Goal: Task Accomplishment & Management: Manage account settings

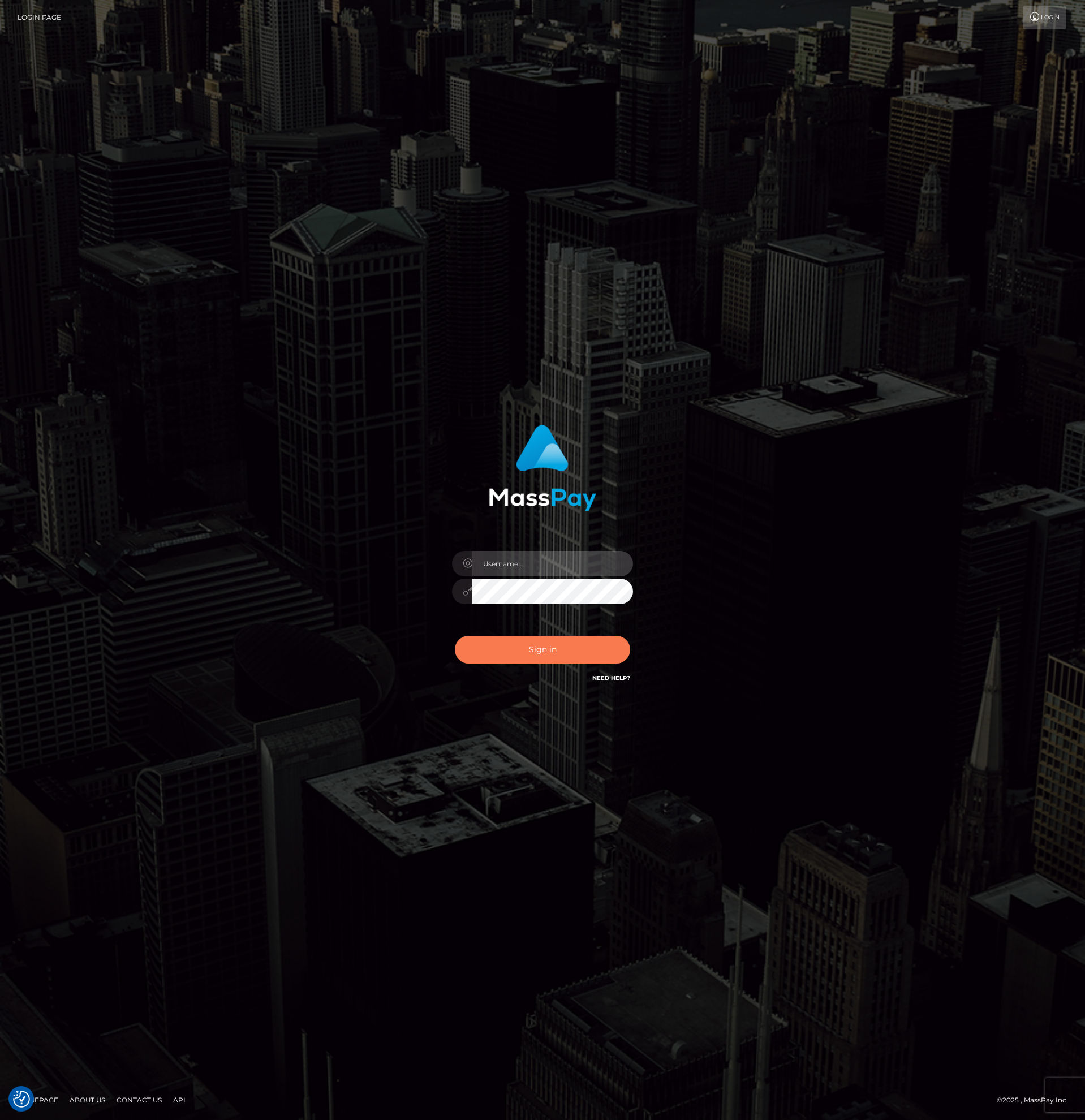
type input "[PERSON_NAME].rollacan"
click at [553, 657] on button "Sign in" at bounding box center [542, 650] width 175 height 28
type input "[PERSON_NAME].rollacan"
drag, startPoint x: 543, startPoint y: 643, endPoint x: 586, endPoint y: 648, distance: 43.3
click at [543, 643] on button "Sign in" at bounding box center [542, 650] width 175 height 28
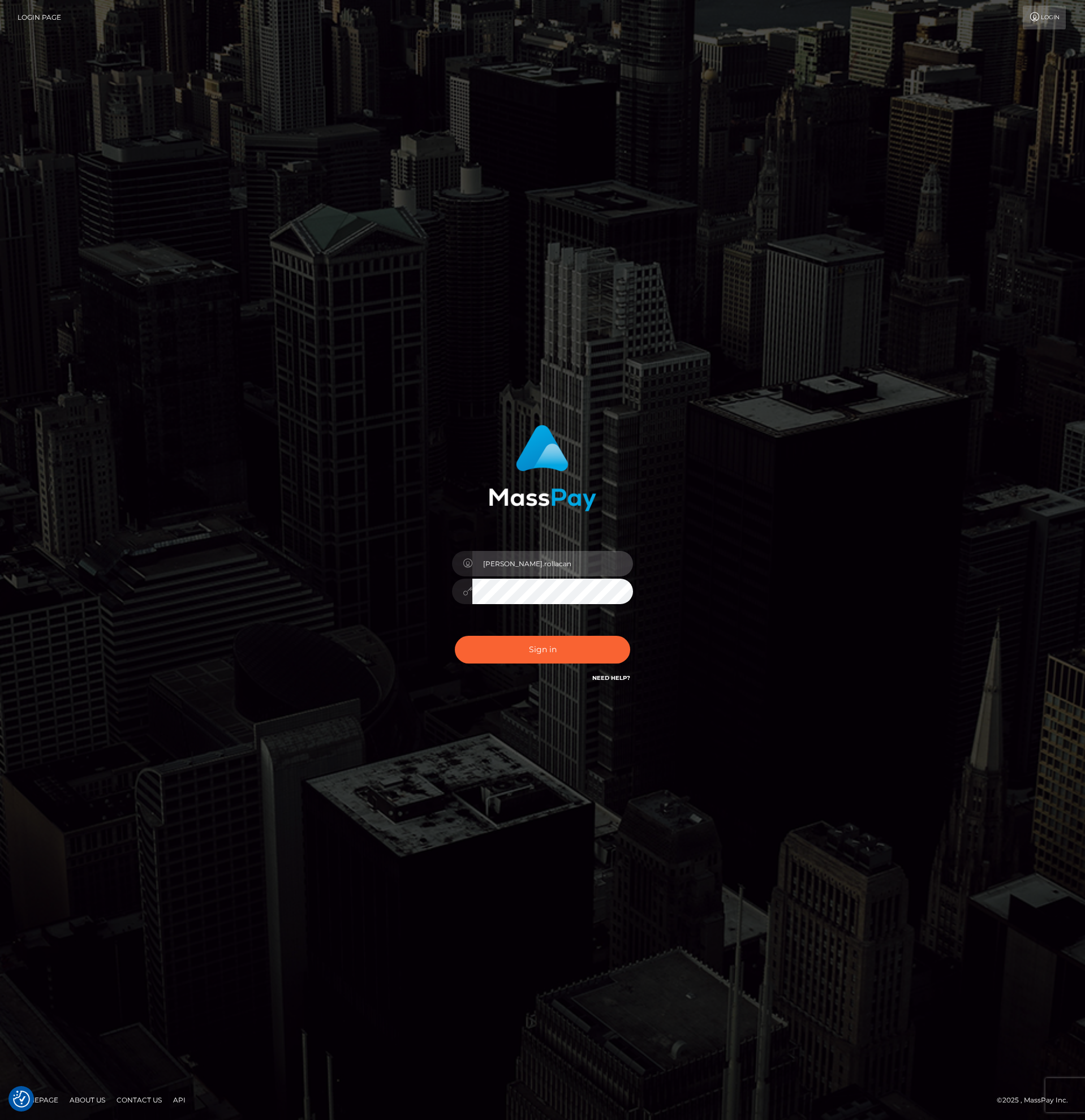
click at [541, 566] on input "[PERSON_NAME].rollacan" at bounding box center [553, 563] width 160 height 25
type input "sora.wowcan"
click at [549, 650] on button "Sign in" at bounding box center [542, 650] width 175 height 28
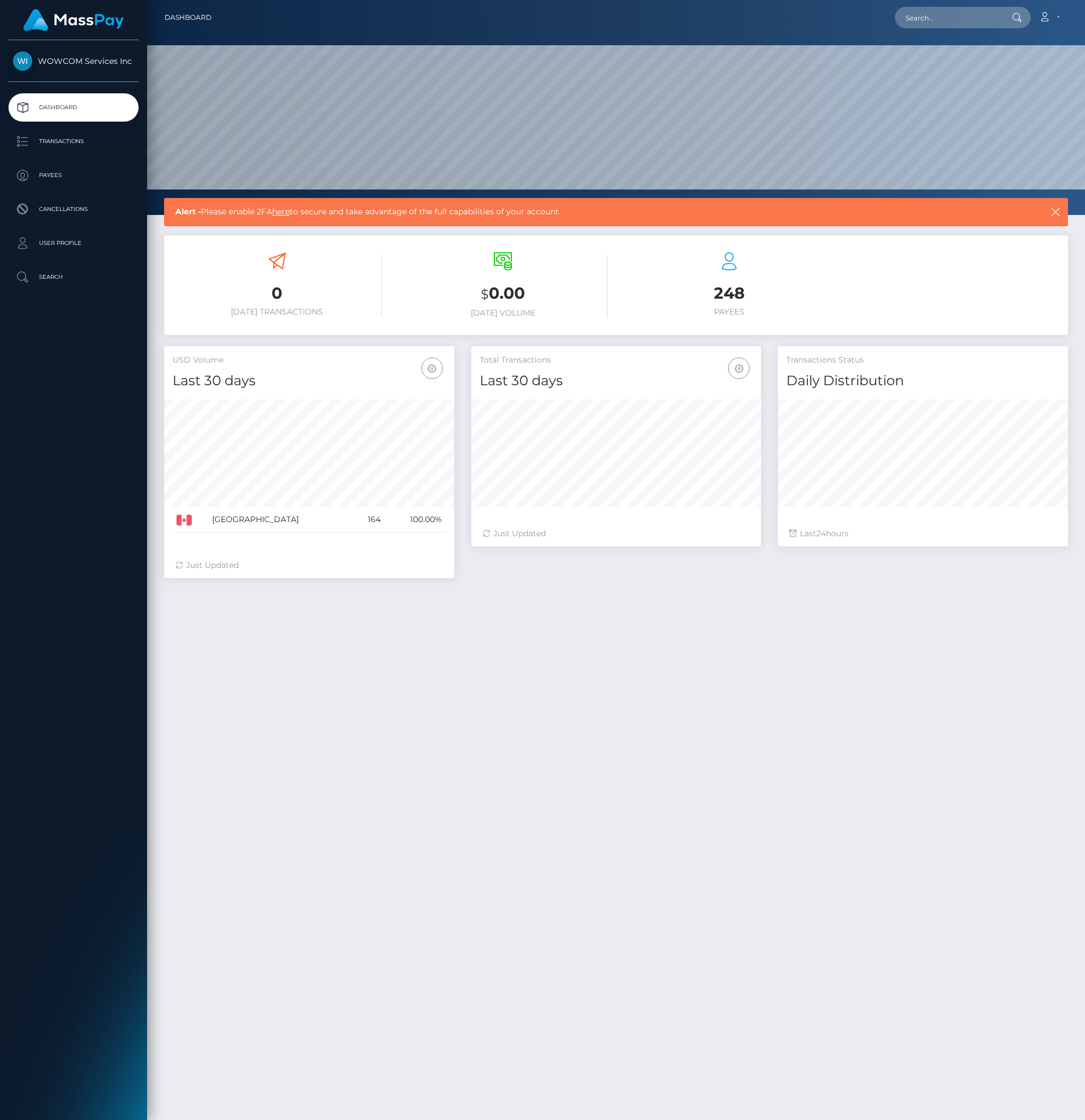
scroll to position [201, 289]
click at [1045, 19] on icon at bounding box center [1044, 16] width 12 height 9
click at [748, 32] on nav "Dashboard Loading... Loading... Account Edit Profile" at bounding box center [617, 17] width 938 height 35
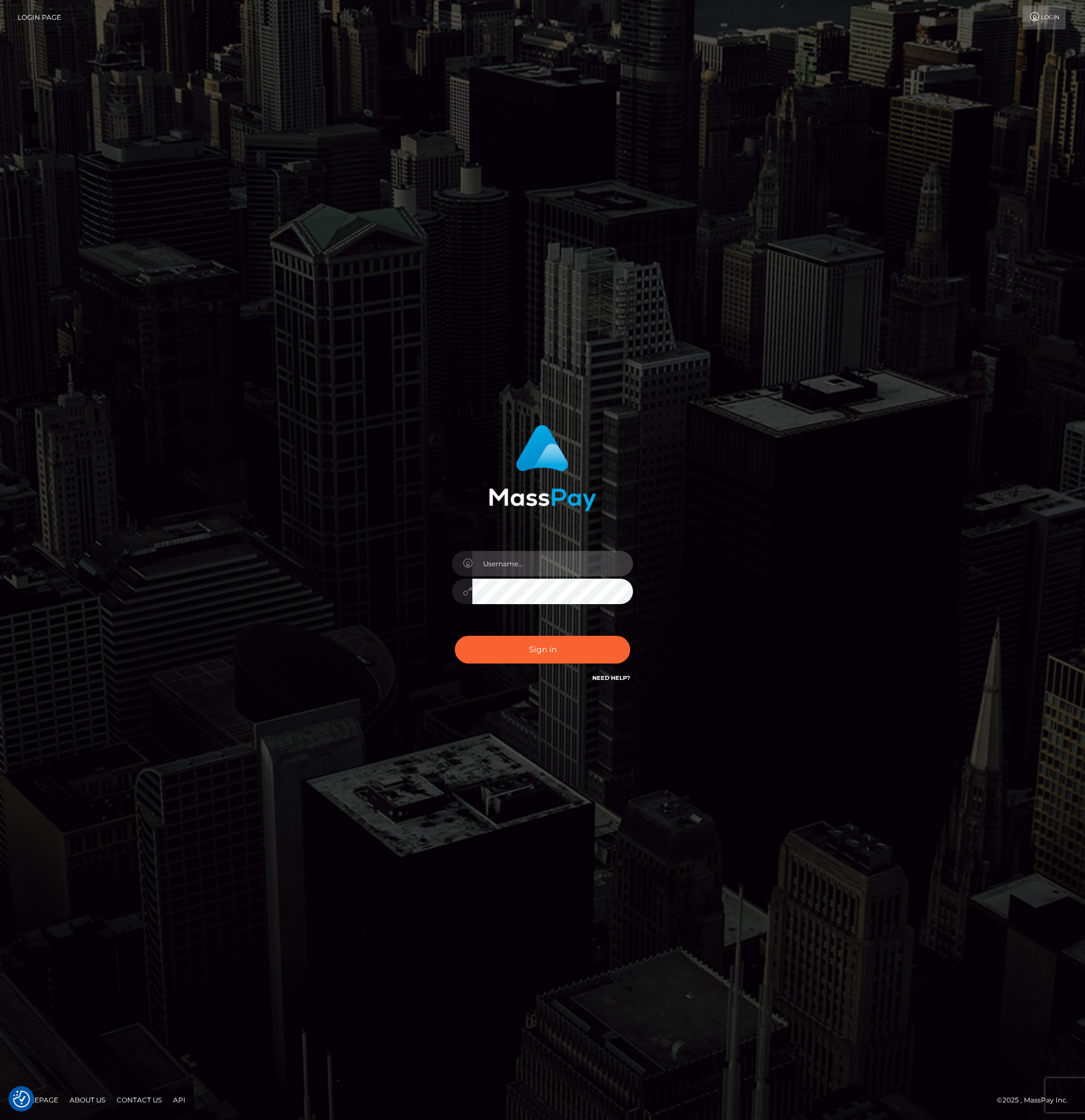
type input "sora.wowcan"
drag, startPoint x: 528, startPoint y: 566, endPoint x: 538, endPoint y: 566, distance: 10.0
click at [528, 566] on input "sora.wowcan" at bounding box center [553, 563] width 160 height 25
click at [683, 405] on div "sora.wowcan" at bounding box center [542, 560] width 1085 height 458
